Goal: Complete application form

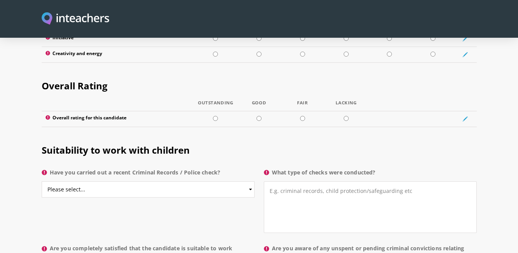
scroll to position [1111, 0]
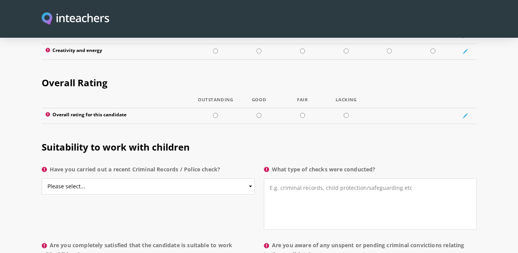
drag, startPoint x: 516, startPoint y: 168, endPoint x: 517, endPoint y: 183, distance: 14.7
click at [517, 183] on section "Suitability to work with children Have you carried out a recent Criminal Record…" at bounding box center [259, 209] width 518 height 159
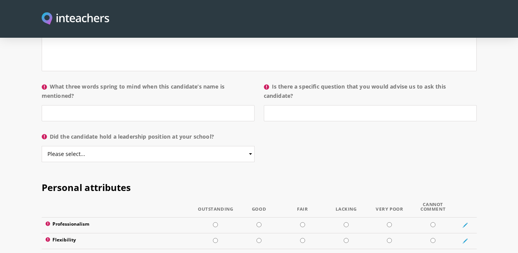
scroll to position [804, 0]
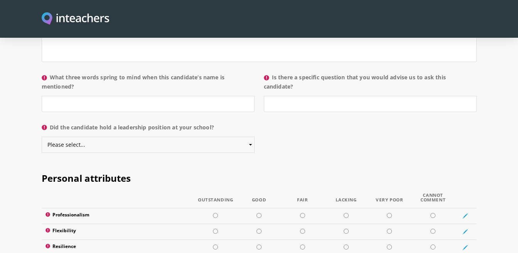
click at [249, 137] on select "Please select... Yes No" at bounding box center [148, 145] width 213 height 16
click at [42, 137] on select "Please select... Yes No" at bounding box center [148, 145] width 213 height 16
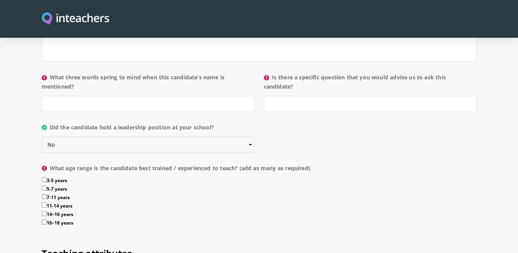
click at [117, 137] on select "Please select... Yes No" at bounding box center [148, 145] width 213 height 16
click at [42, 137] on select "Please select... Yes No" at bounding box center [148, 145] width 213 height 16
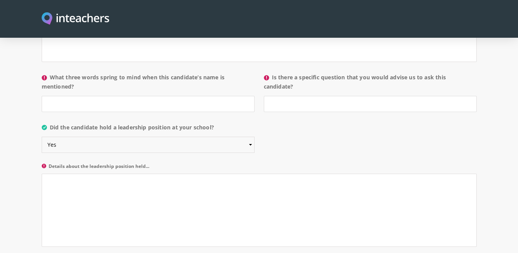
click at [248, 137] on select "Please select... Yes No" at bounding box center [148, 145] width 213 height 16
click at [42, 137] on select "Please select... Yes No" at bounding box center [148, 145] width 213 height 16
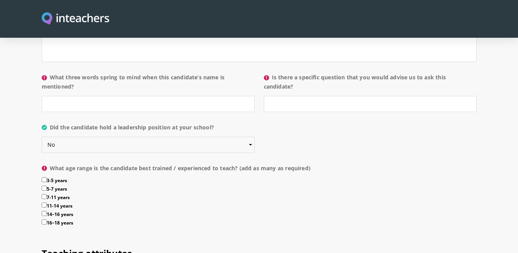
click at [250, 137] on select "Please select... Yes No" at bounding box center [148, 145] width 213 height 16
select select "Yes"
click at [42, 137] on select "Please select... Yes No" at bounding box center [148, 145] width 213 height 16
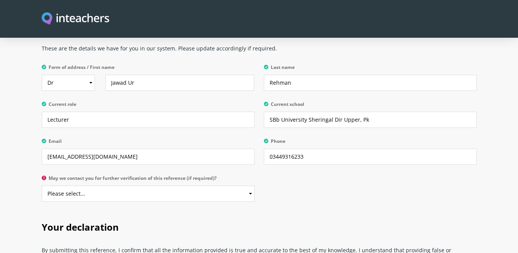
scroll to position [1816, 0]
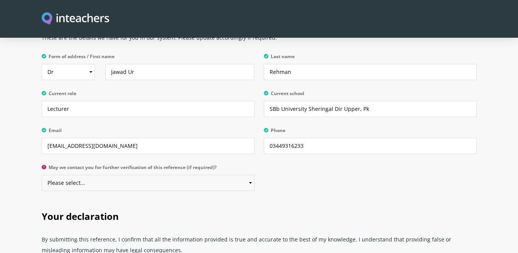
click at [250, 175] on select "Please select... Yes No" at bounding box center [148, 183] width 213 height 16
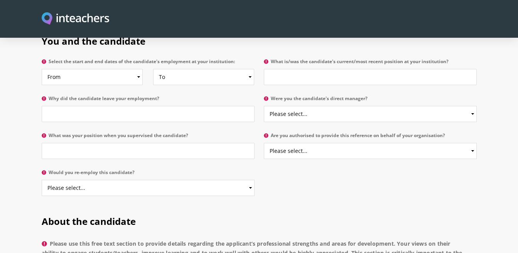
scroll to position [409, 0]
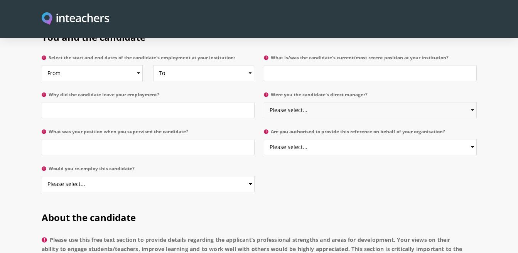
click at [471, 102] on select "Please select... Yes No" at bounding box center [370, 110] width 213 height 16
click at [335, 139] on select "Please select... Yes No" at bounding box center [370, 147] width 213 height 16
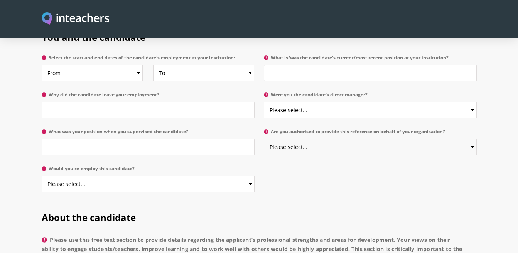
click at [335, 139] on select "Please select... Yes No" at bounding box center [370, 147] width 213 height 16
click at [247, 177] on select "Please select... Yes No" at bounding box center [148, 184] width 213 height 16
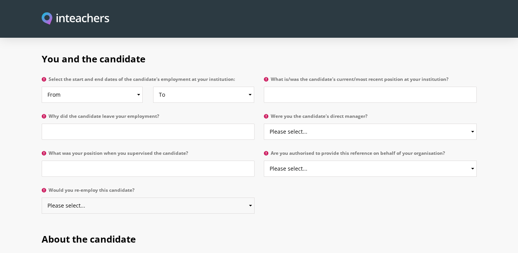
scroll to position [391, 0]
